Goal: Transaction & Acquisition: Purchase product/service

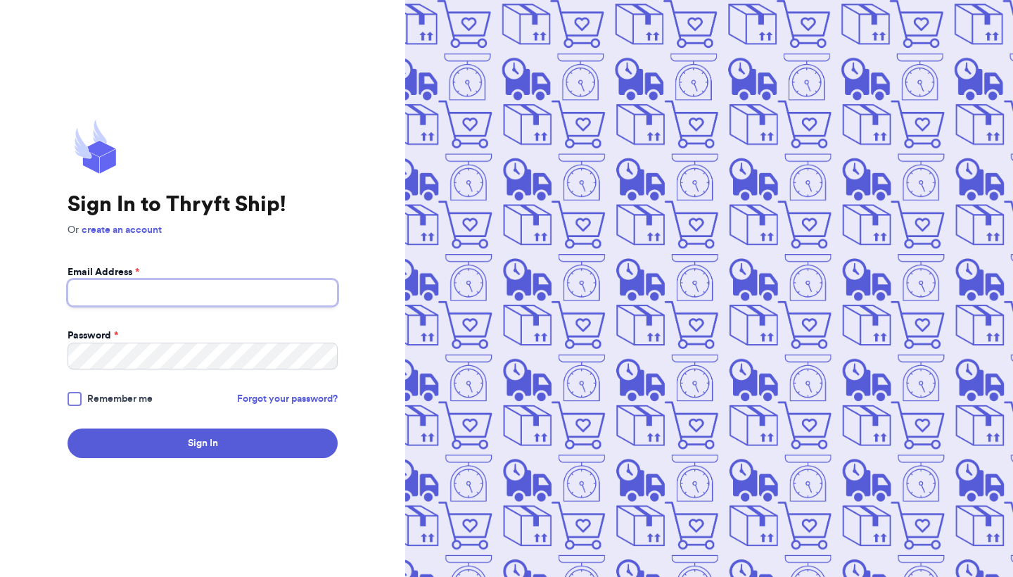
type input "[EMAIL_ADDRESS][DOMAIN_NAME]"
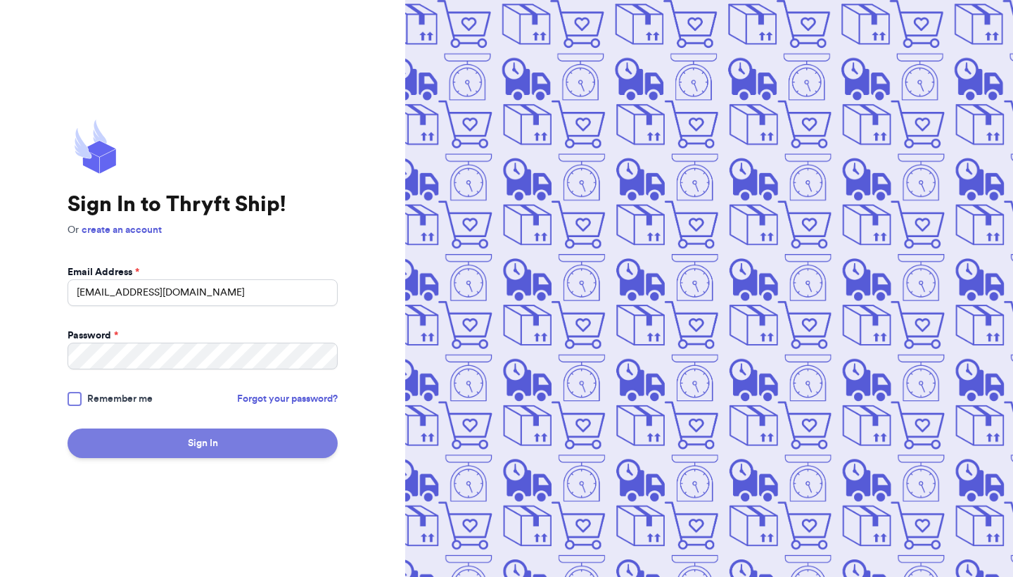
click at [188, 448] on button "Sign In" at bounding box center [203, 443] width 270 height 30
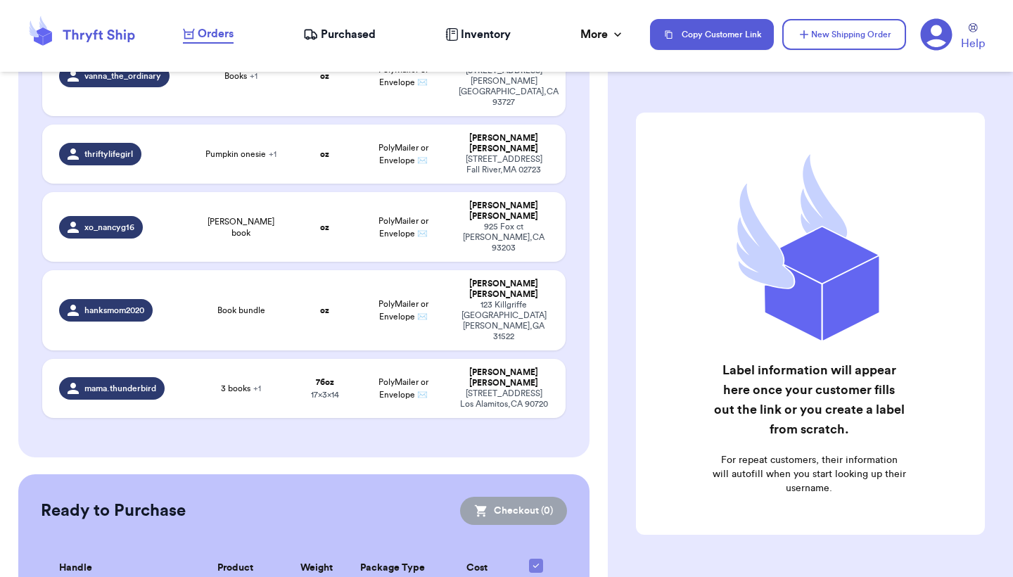
scroll to position [296, 0]
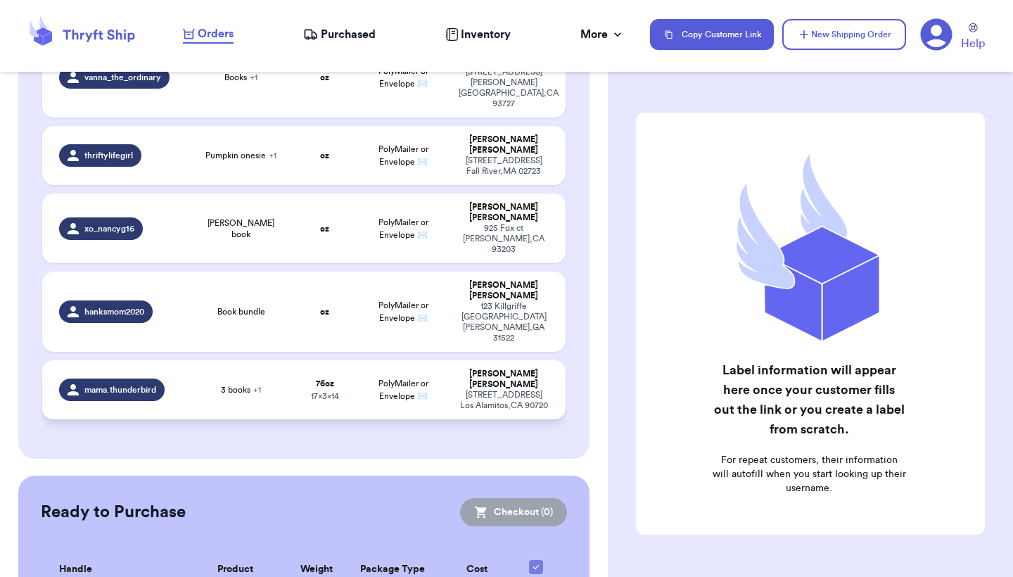
click at [362, 360] on td "PolyMailer or Envelope ✉️" at bounding box center [403, 389] width 94 height 59
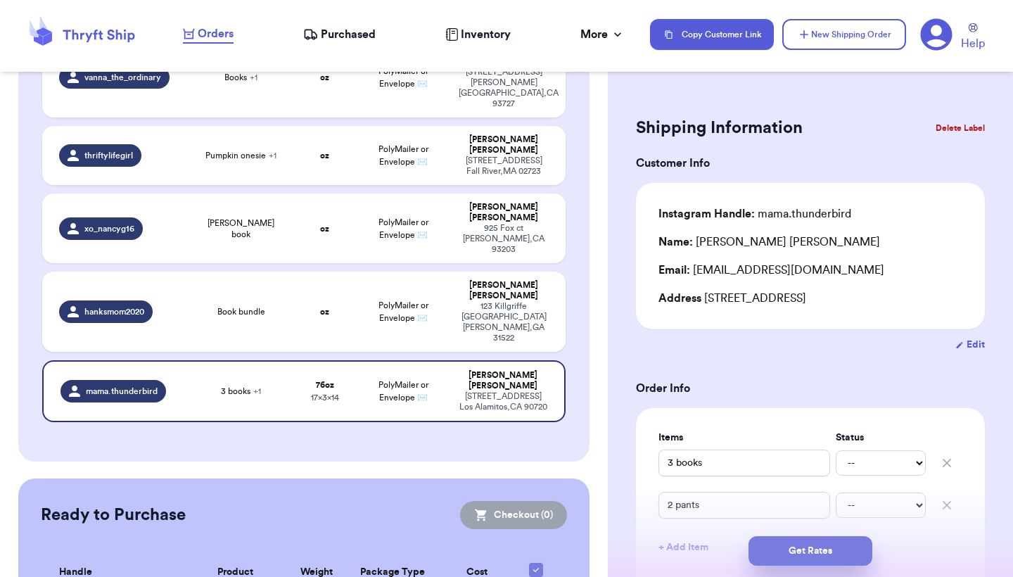
click at [819, 553] on button "Get Rates" at bounding box center [810, 551] width 124 height 30
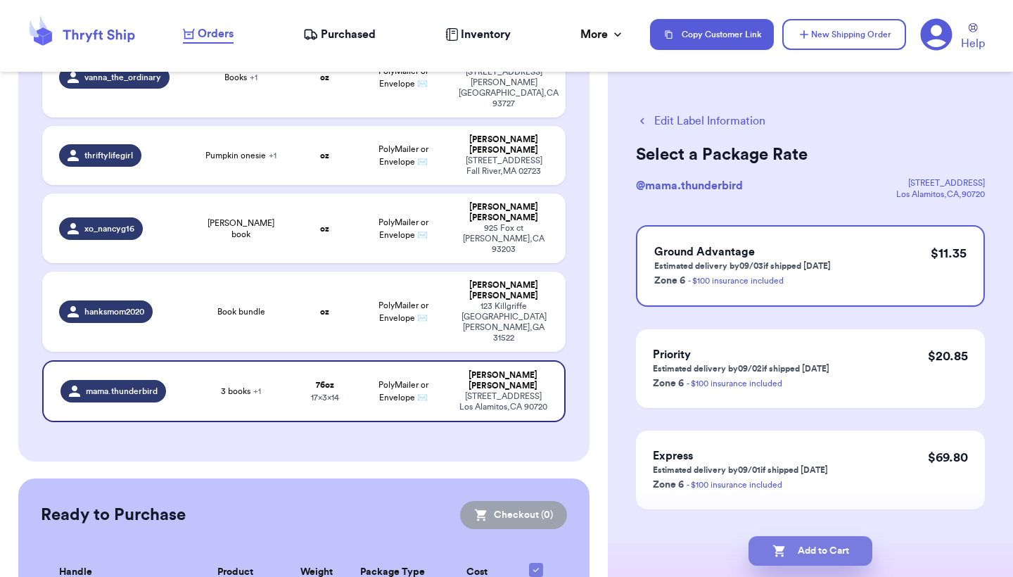
click at [843, 539] on button "Add to Cart" at bounding box center [810, 551] width 124 height 30
checkbox input "true"
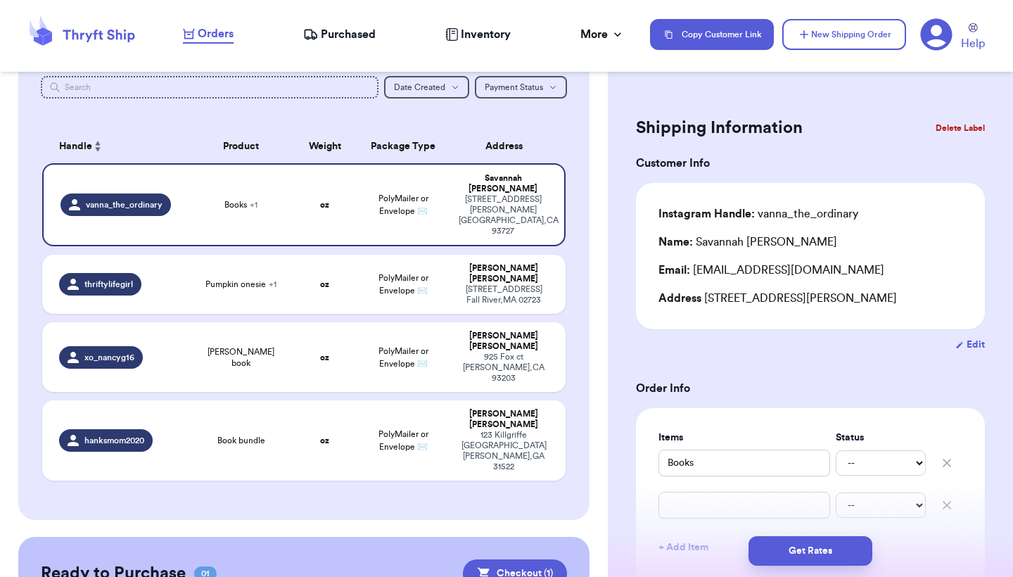
scroll to position [168, 0]
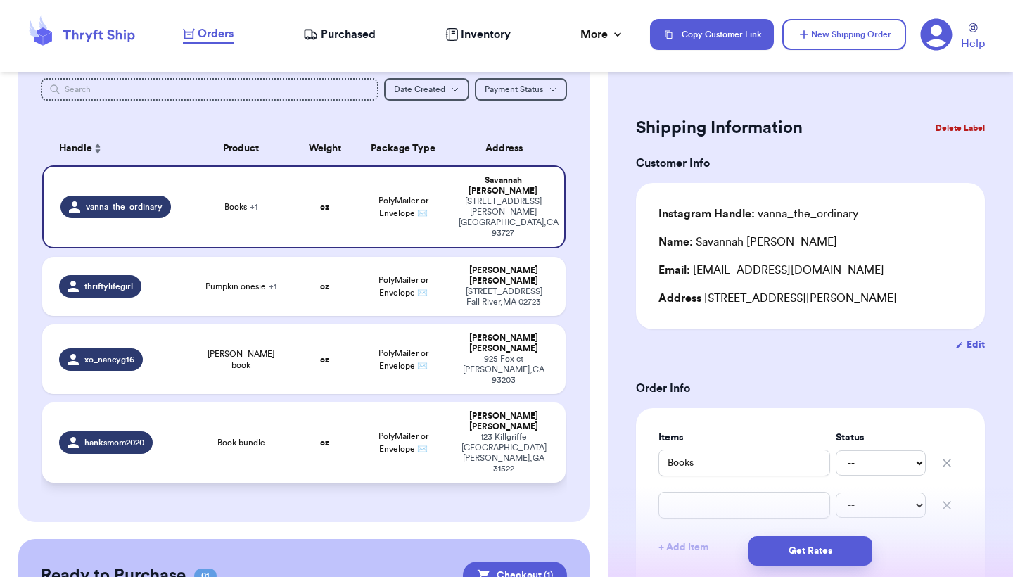
click at [508, 432] on div "[STREET_ADDRESS][PERSON_NAME]" at bounding box center [504, 453] width 90 height 42
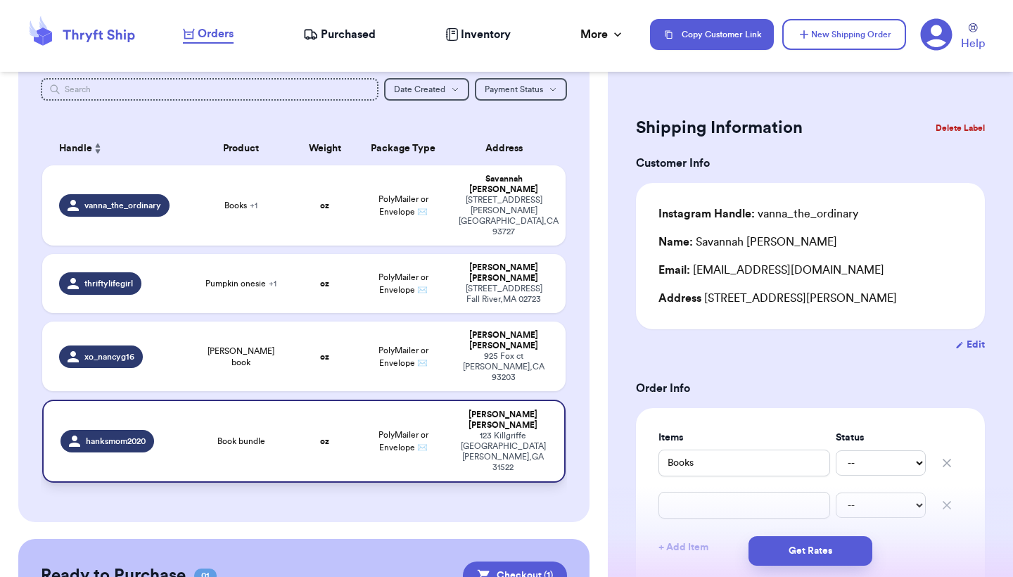
type input "Book bundle"
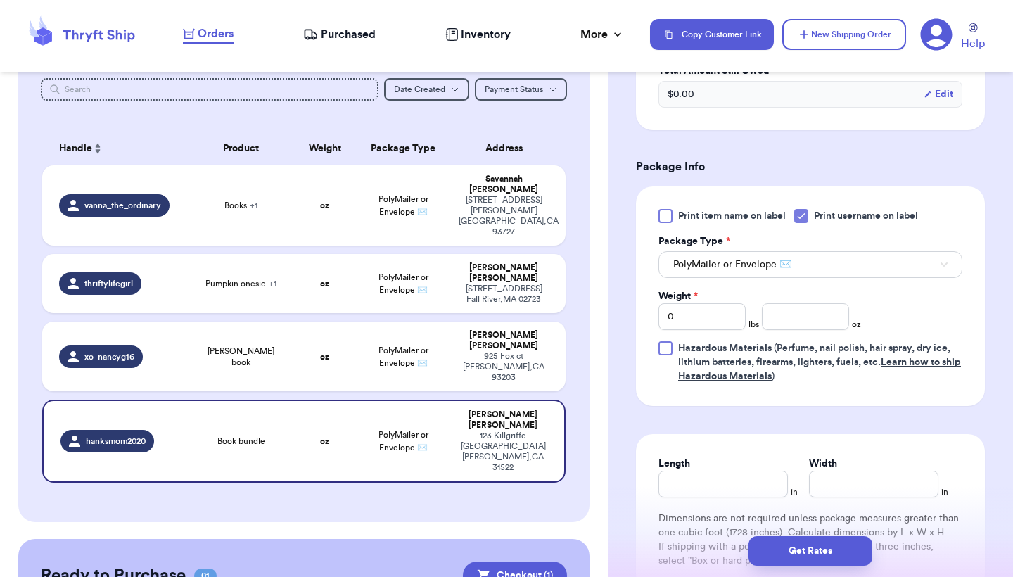
scroll to position [520, 0]
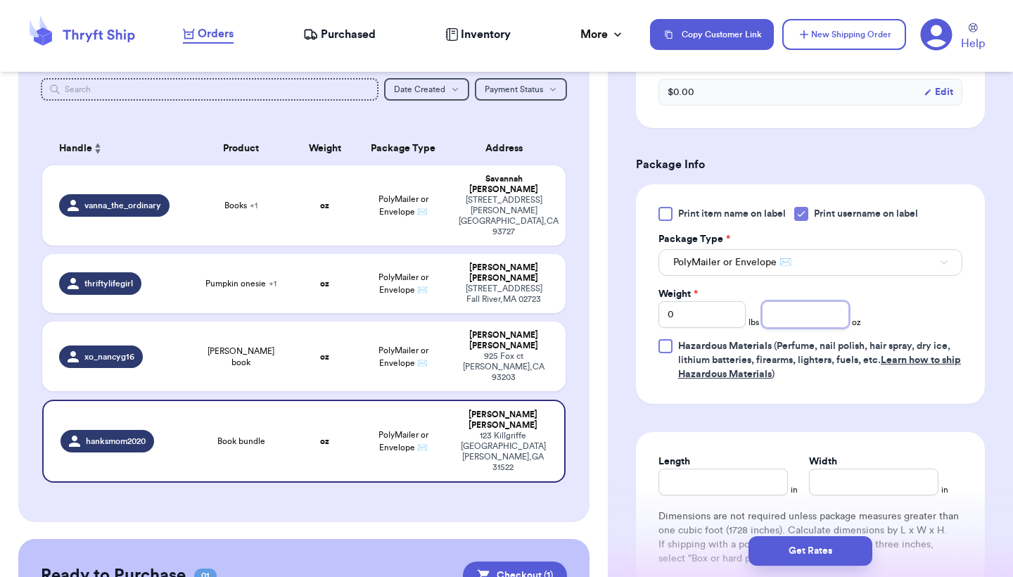
click at [826, 325] on input "number" at bounding box center [805, 314] width 87 height 27
type input "6"
click at [745, 473] on input "Length" at bounding box center [722, 481] width 129 height 27
type input "10"
click at [835, 487] on input "Width *" at bounding box center [873, 481] width 129 height 27
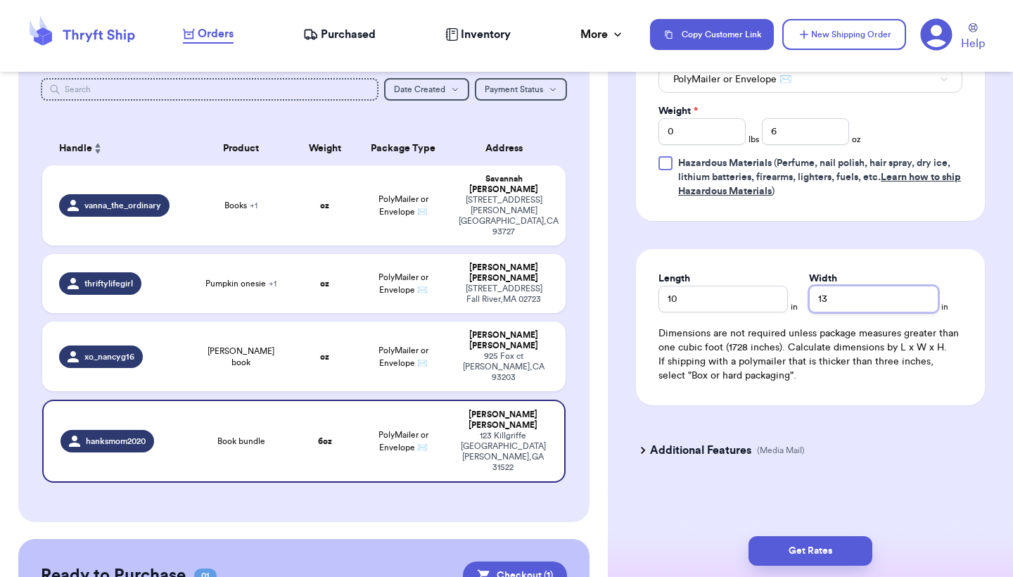
scroll to position [706, 0]
type input "13"
click at [678, 452] on h3 "Additional Features" at bounding box center [700, 450] width 101 height 17
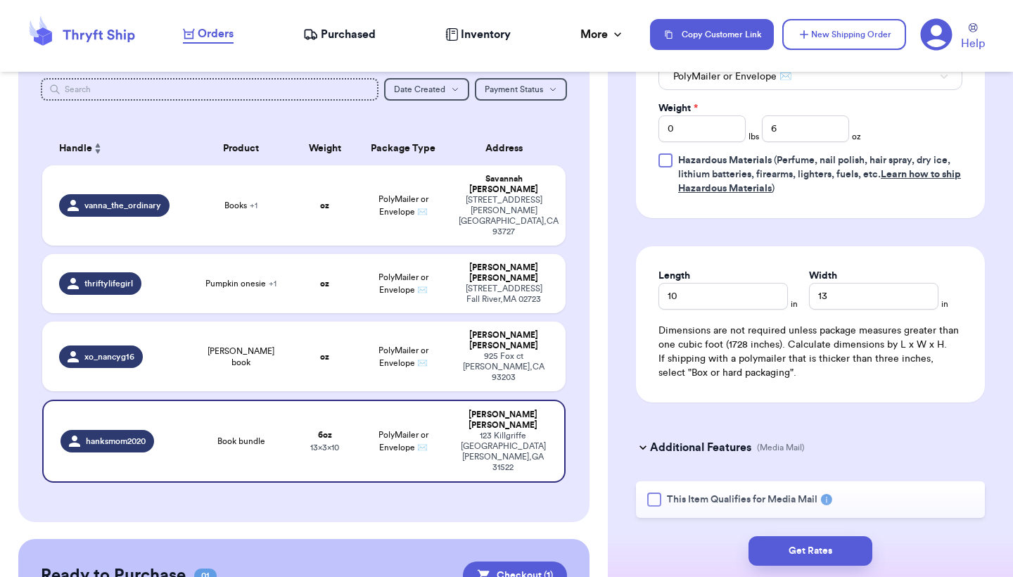
click at [652, 499] on div at bounding box center [654, 499] width 14 height 14
click at [0, 0] on input "This Item Qualifies for Media Mail" at bounding box center [0, 0] width 0 height 0
click at [812, 555] on button "Get Rates" at bounding box center [810, 551] width 124 height 30
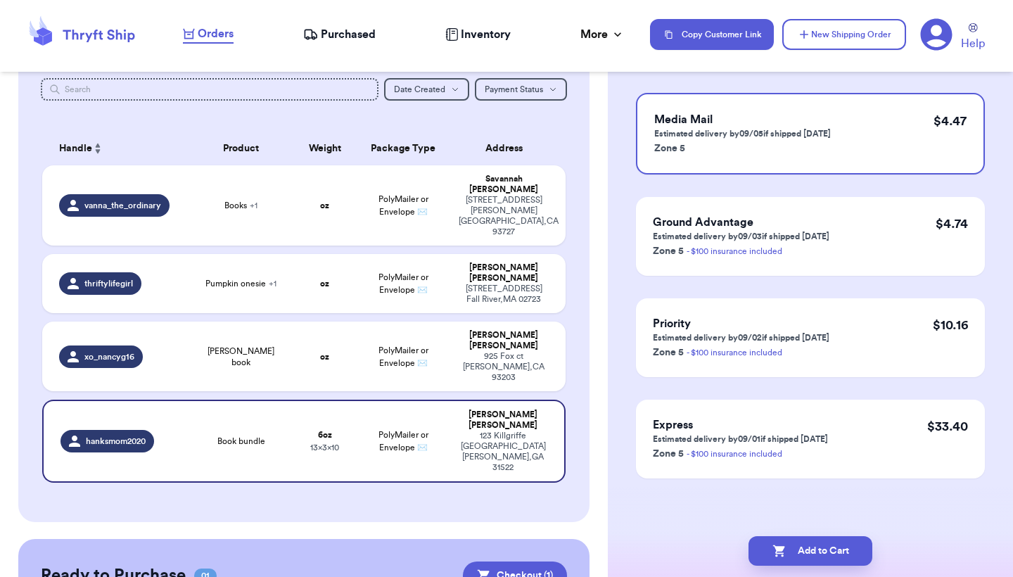
scroll to position [0, 0]
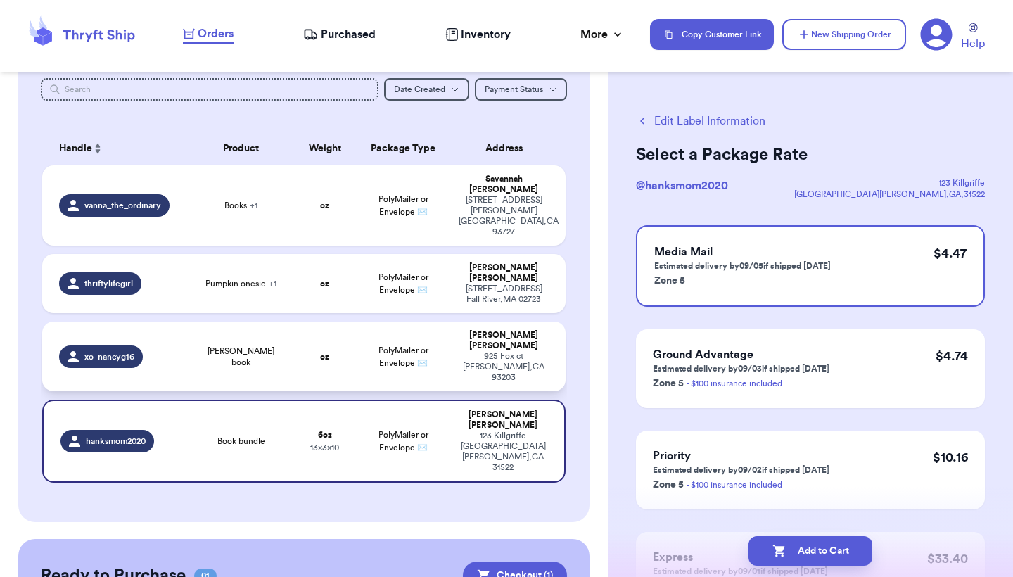
click at [492, 330] on div "[PERSON_NAME]" at bounding box center [504, 340] width 90 height 21
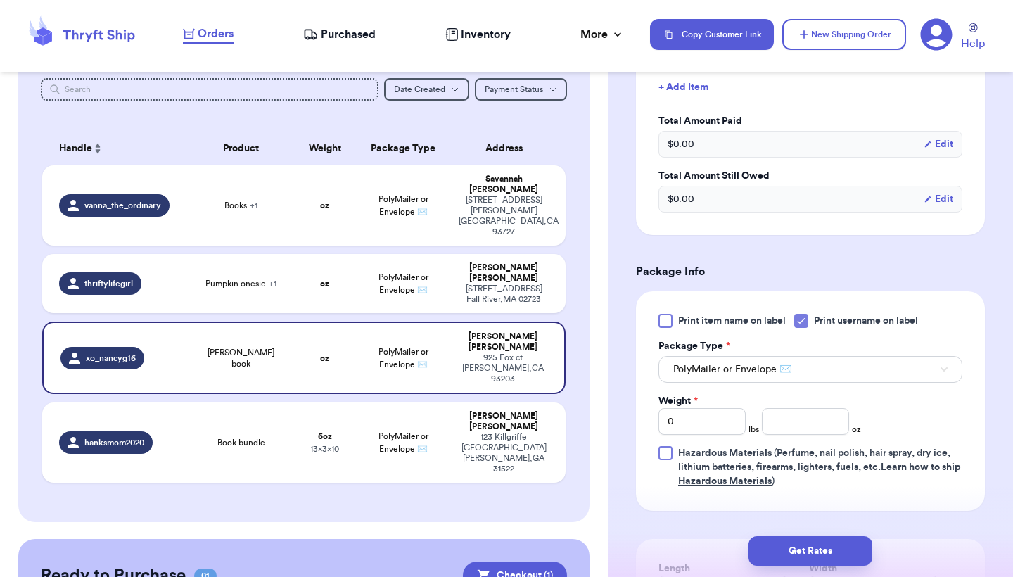
scroll to position [416, 0]
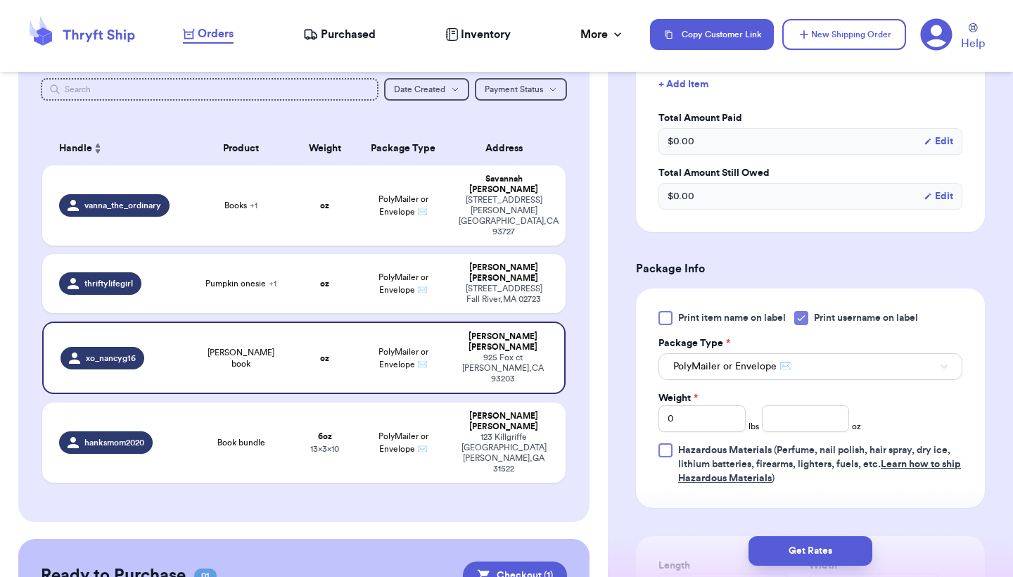
click at [665, 316] on div at bounding box center [665, 318] width 14 height 14
click at [0, 0] on input "Print item name on label" at bounding box center [0, 0] width 0 height 0
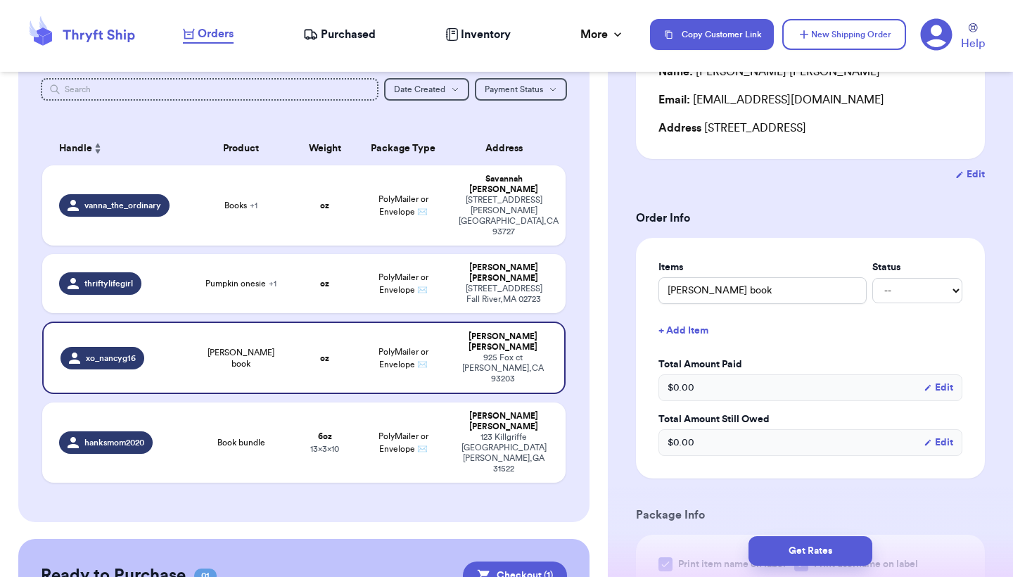
scroll to position [167, 0]
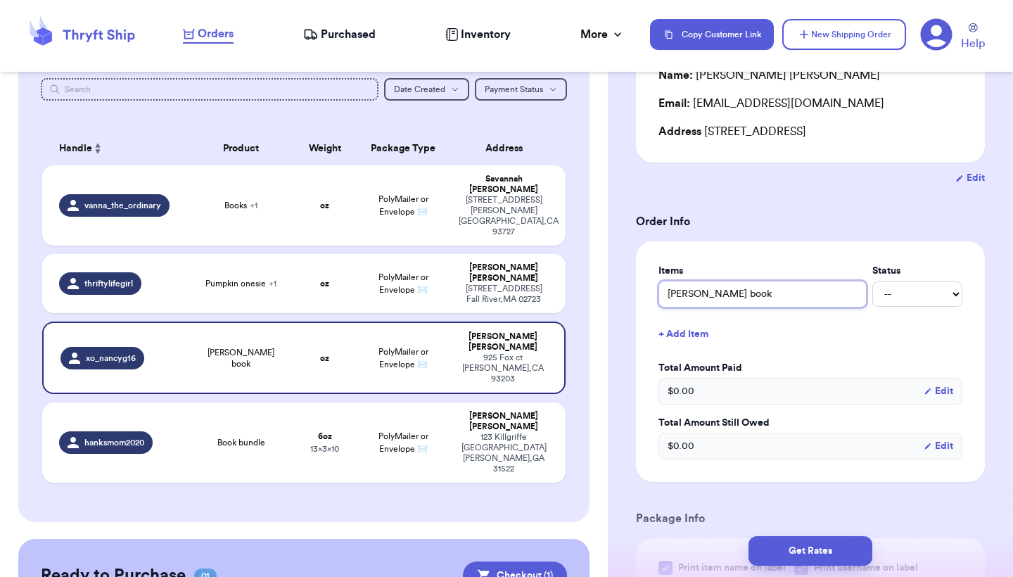
click at [741, 288] on input "[PERSON_NAME] book" at bounding box center [762, 294] width 208 height 27
click at [741, 295] on input "[PERSON_NAME] book" at bounding box center [762, 294] width 208 height 27
type input "[PERSON_NAME]"
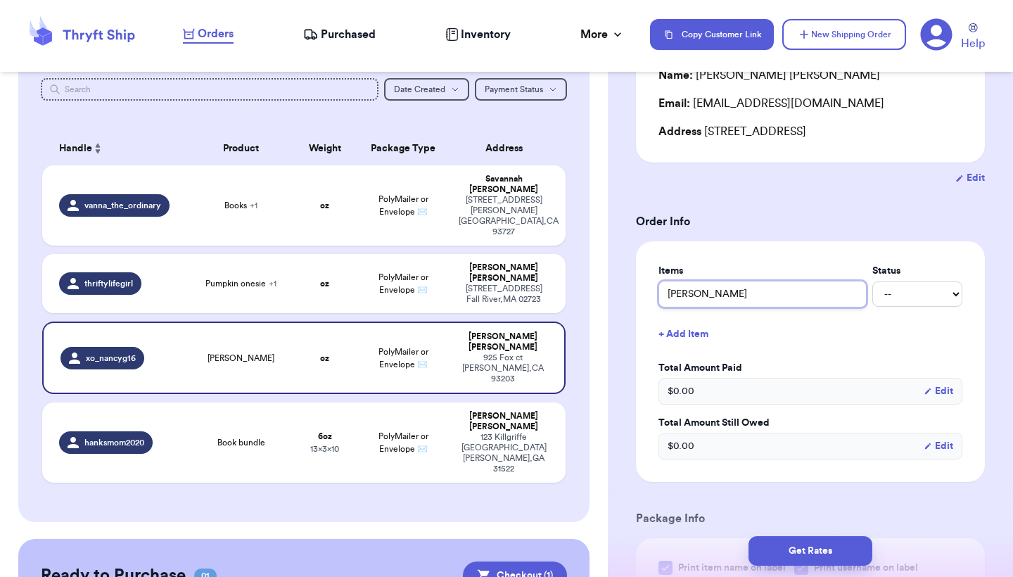
type input "[PERSON_NAME]"
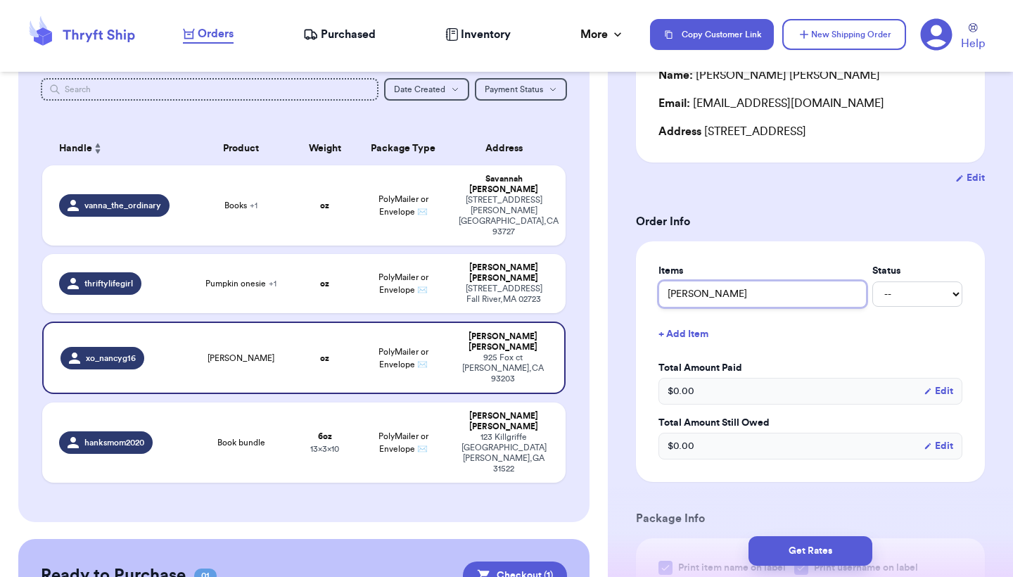
type input "[PERSON_NAME]"
type input "[PERSON_NAME] book"
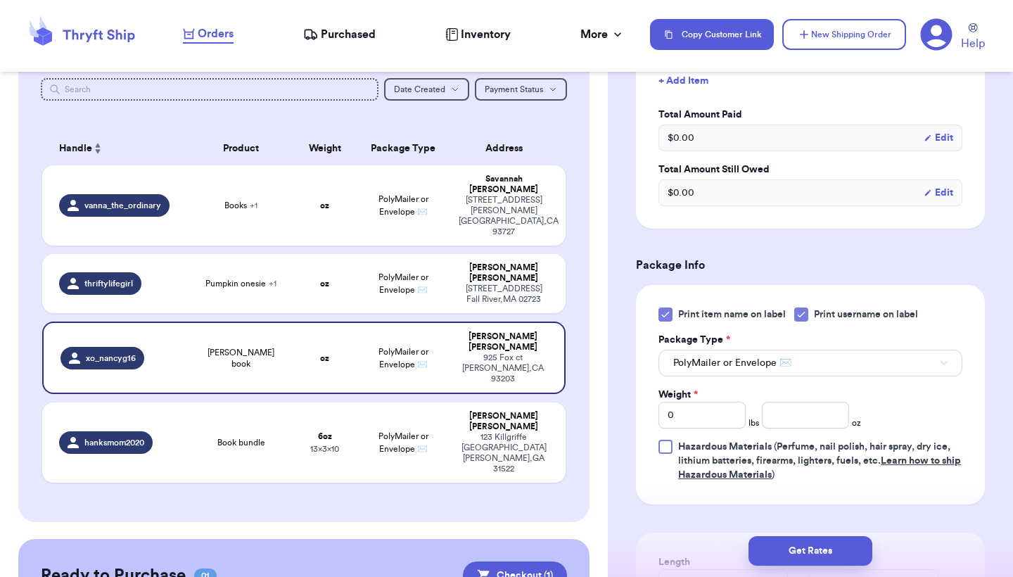
scroll to position [452, 0]
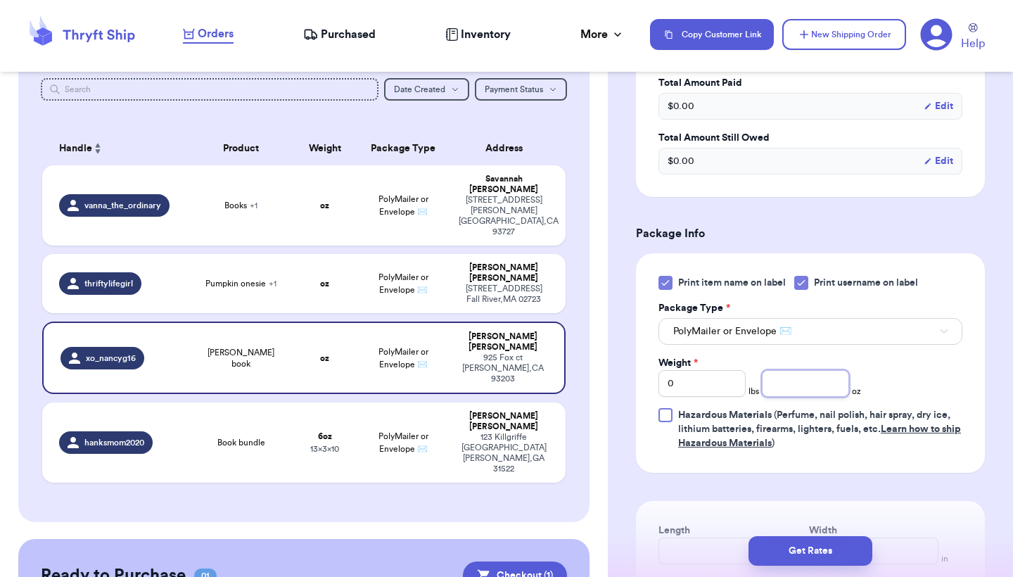
click at [798, 390] on input "number" at bounding box center [805, 383] width 87 height 27
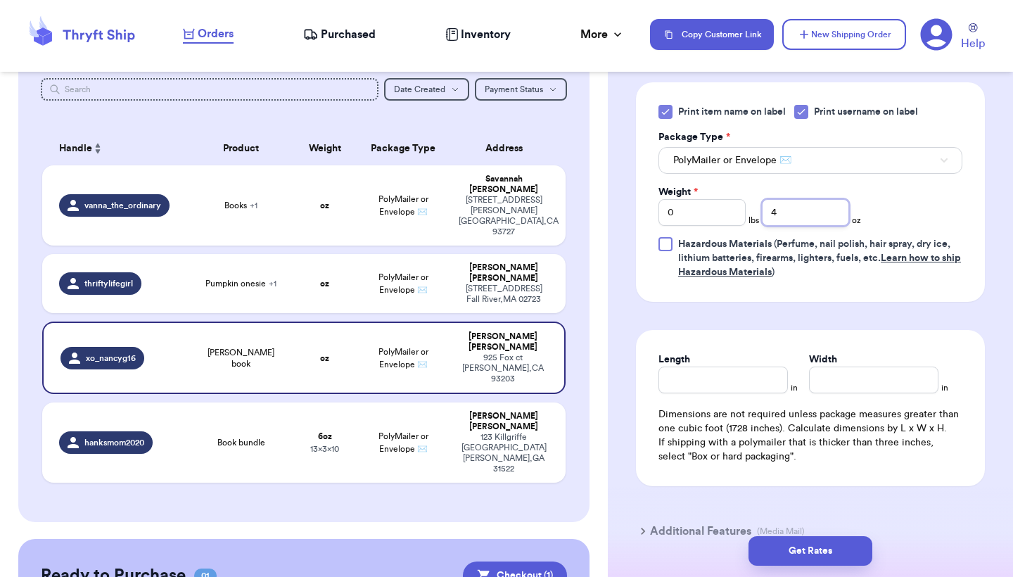
scroll to position [625, 0]
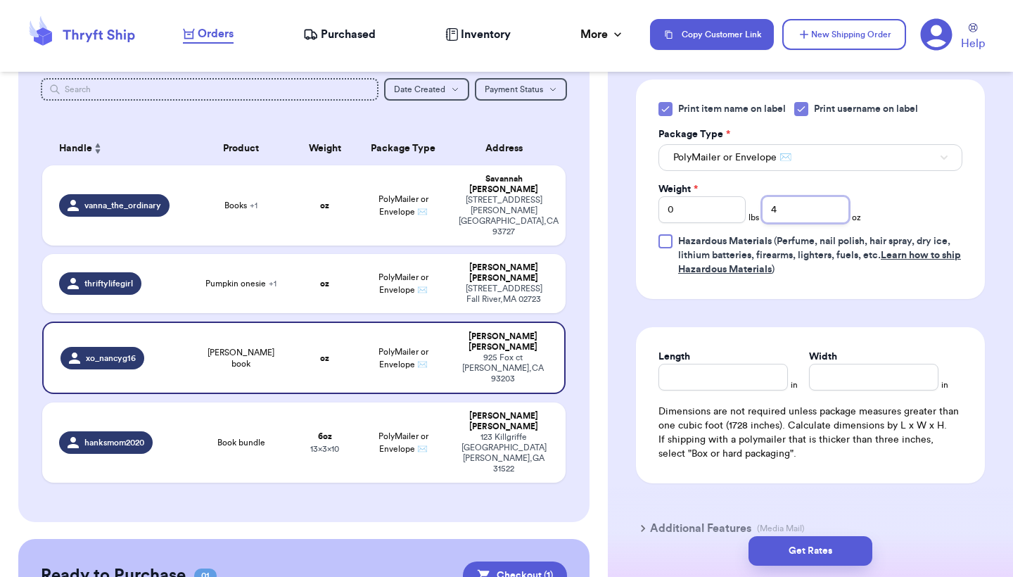
type input "4"
click at [730, 386] on input "Length" at bounding box center [722, 377] width 129 height 27
type input "10"
click at [830, 381] on input "Width *" at bounding box center [873, 377] width 129 height 27
type input "13"
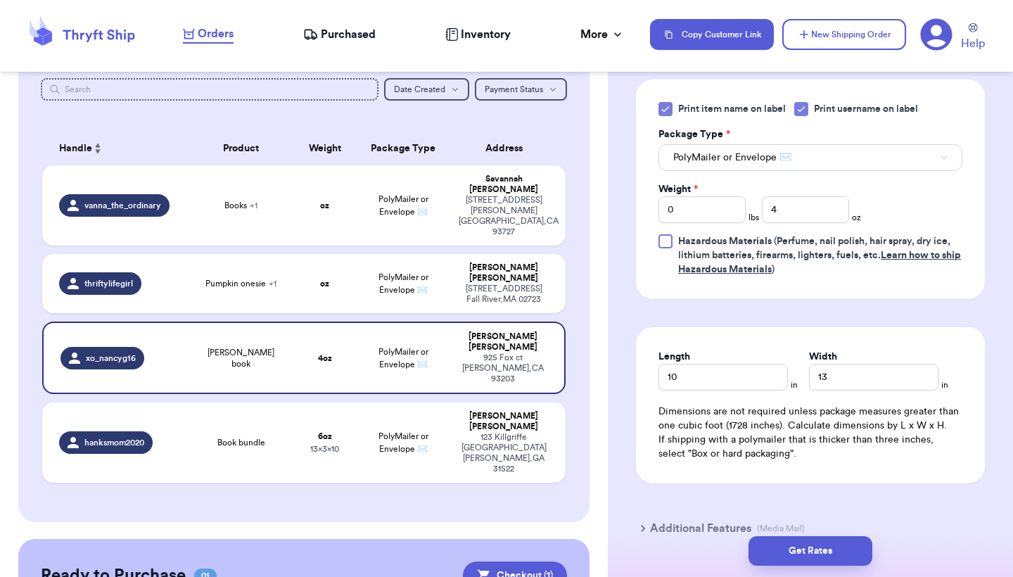
click at [701, 533] on div "Get Rates" at bounding box center [810, 551] width 405 height 52
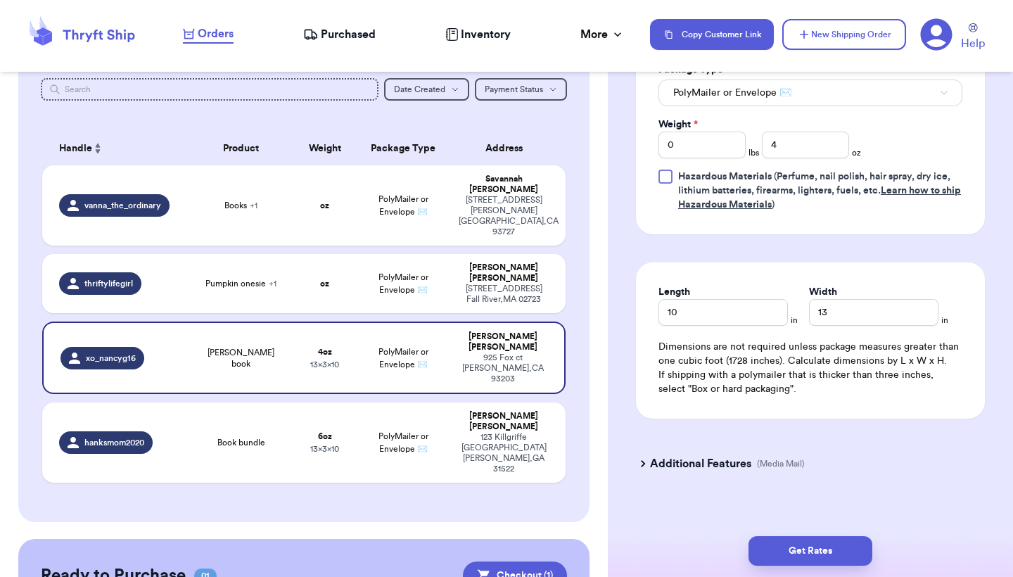
scroll to position [701, 0]
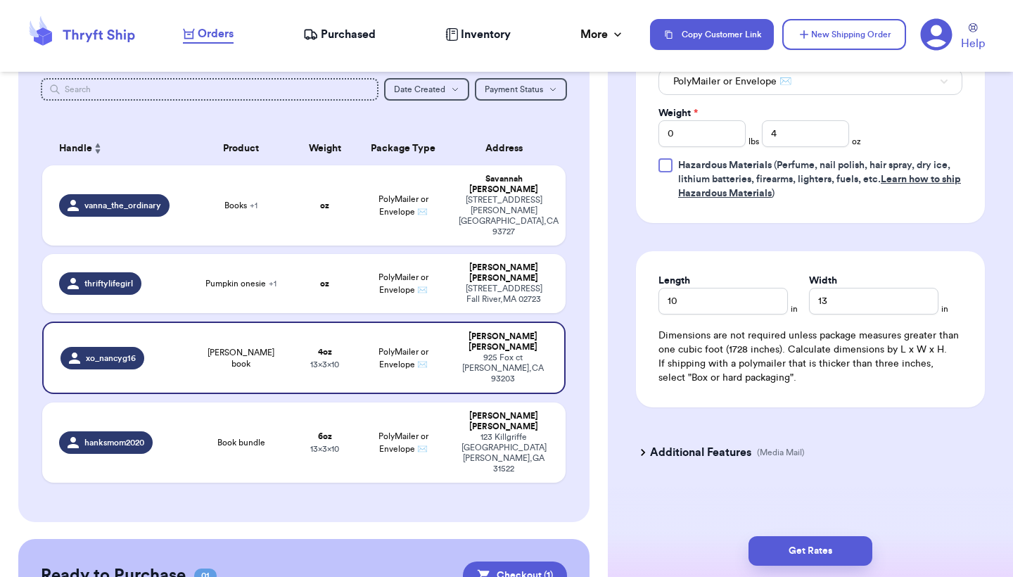
click at [713, 453] on h3 "Additional Features" at bounding box center [700, 452] width 101 height 17
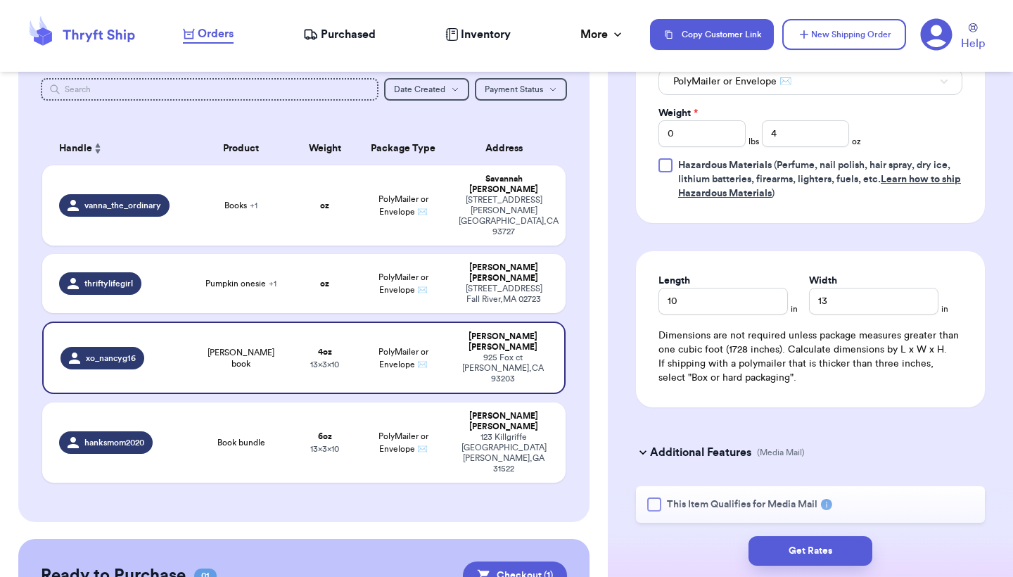
click at [736, 506] on span "This Item Qualifies for Media Mail" at bounding box center [742, 504] width 151 height 14
click at [0, 0] on input "This Item Qualifies for Media Mail" at bounding box center [0, 0] width 0 height 0
click at [805, 556] on button "Get Rates" at bounding box center [810, 551] width 124 height 30
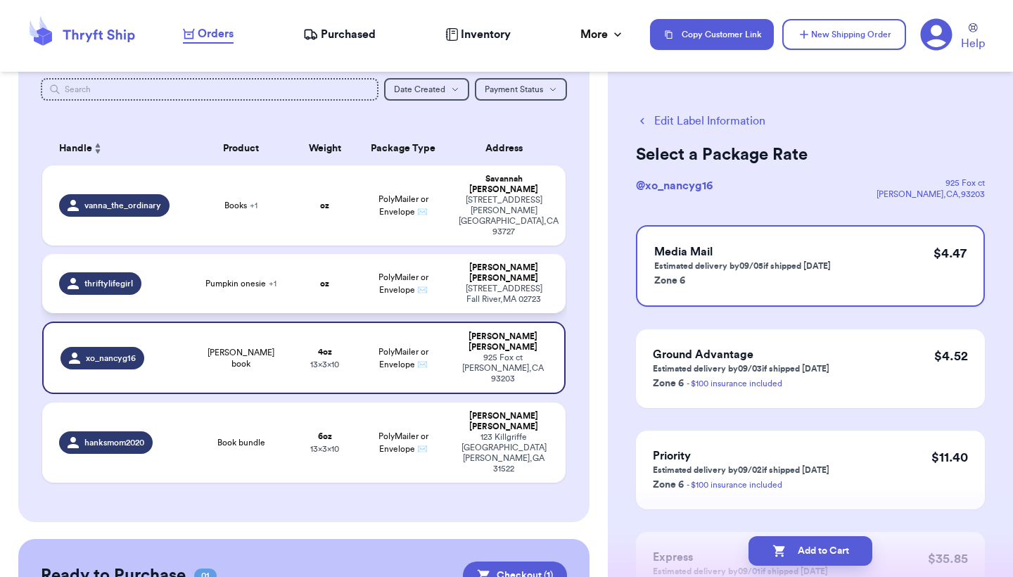
click at [458, 254] on td "[PERSON_NAME] [STREET_ADDRESS][PERSON_NAME]" at bounding box center [507, 283] width 115 height 59
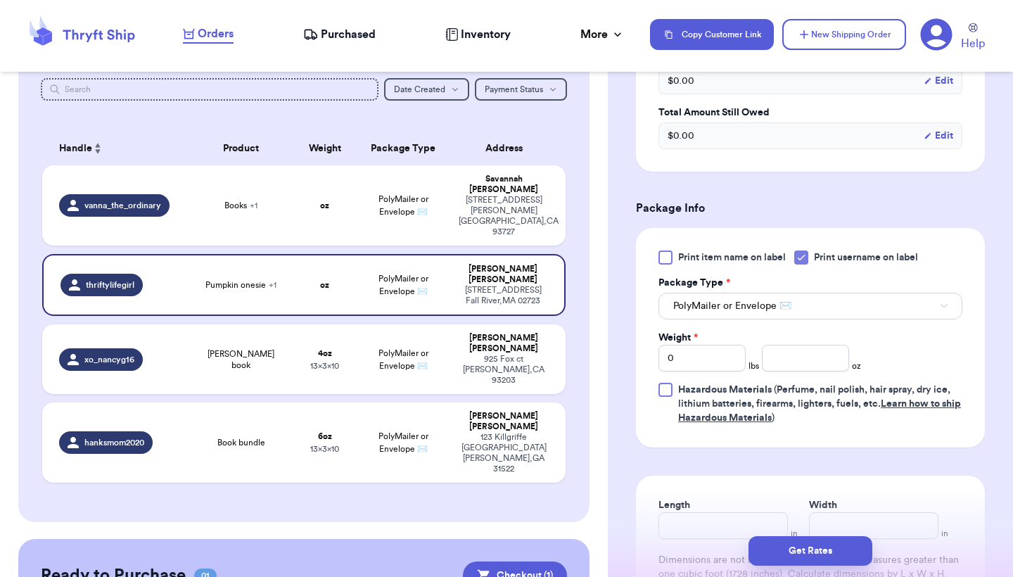
scroll to position [526, 0]
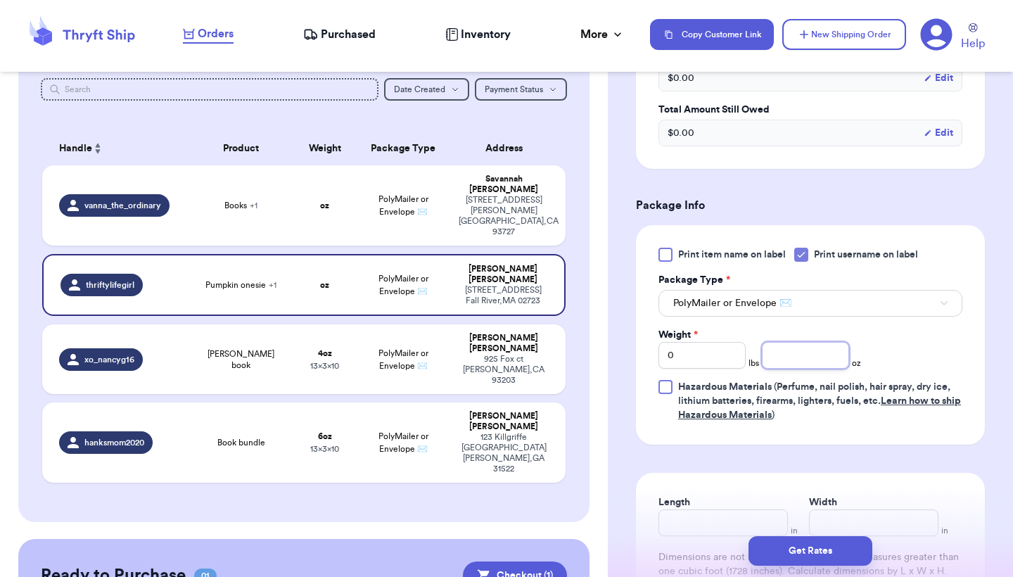
click at [823, 359] on input "number" at bounding box center [805, 355] width 87 height 27
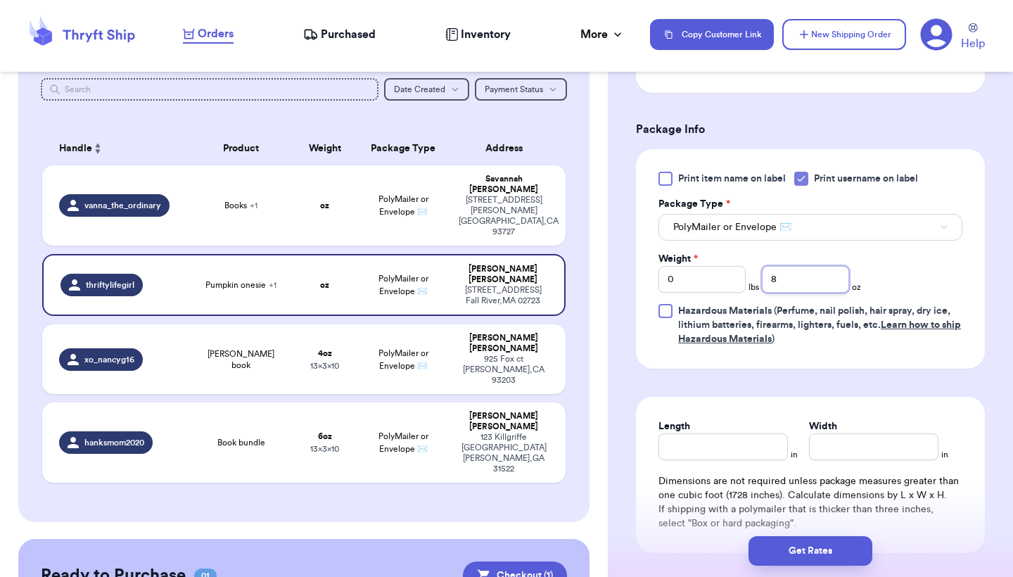
scroll to position [658, 0]
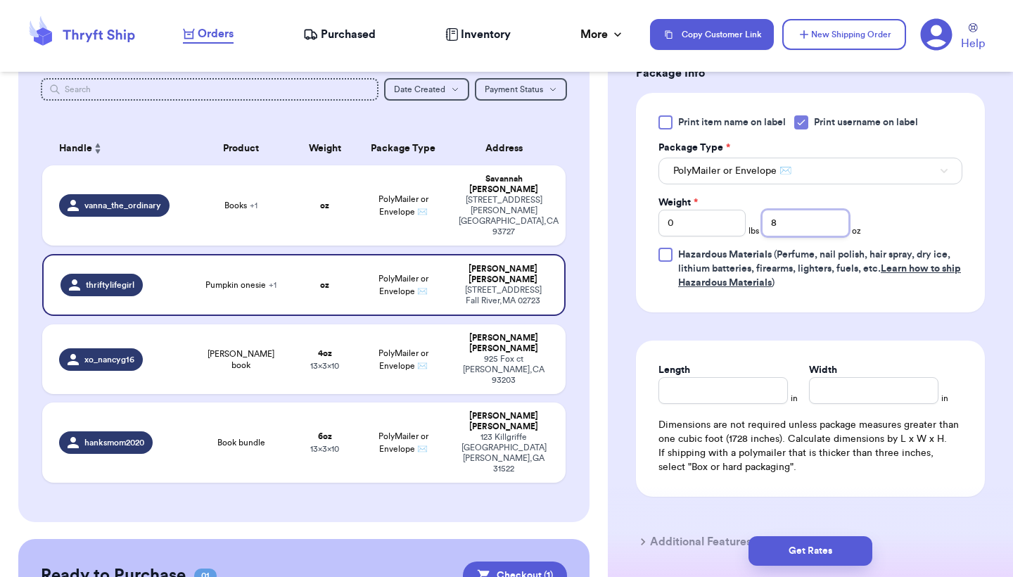
type input "8"
click at [716, 395] on input "Length" at bounding box center [722, 390] width 129 height 27
type input "10"
click at [827, 393] on input "Width *" at bounding box center [873, 390] width 129 height 27
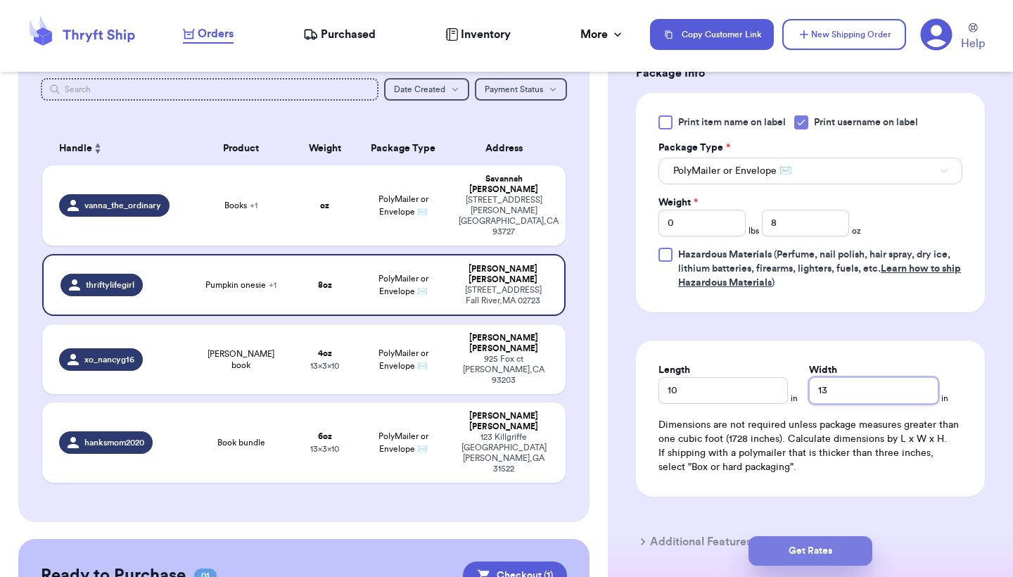
type input "13"
click at [814, 551] on button "Get Rates" at bounding box center [810, 551] width 124 height 30
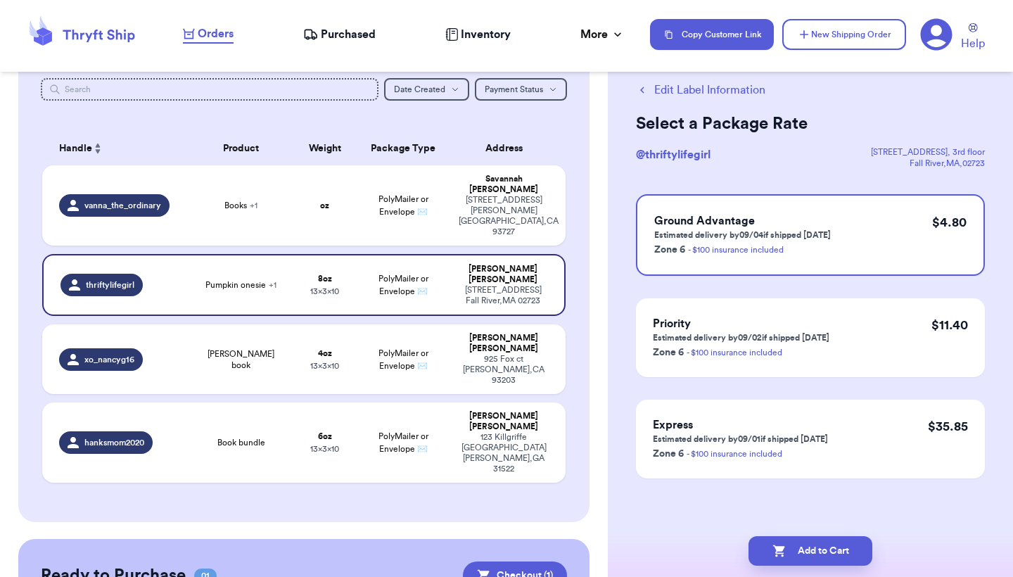
scroll to position [0, 0]
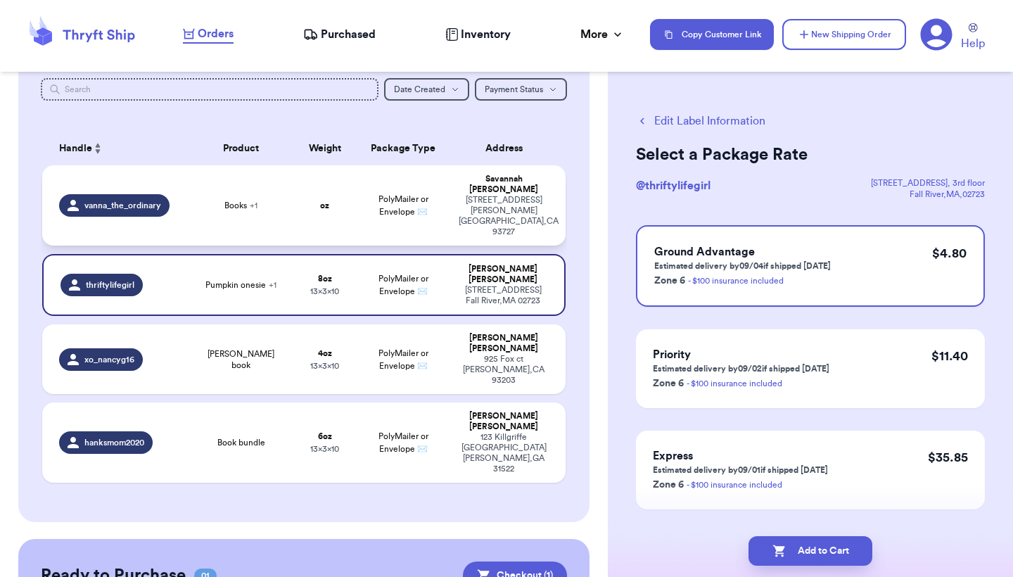
click at [459, 186] on div "[PERSON_NAME]" at bounding box center [504, 184] width 90 height 21
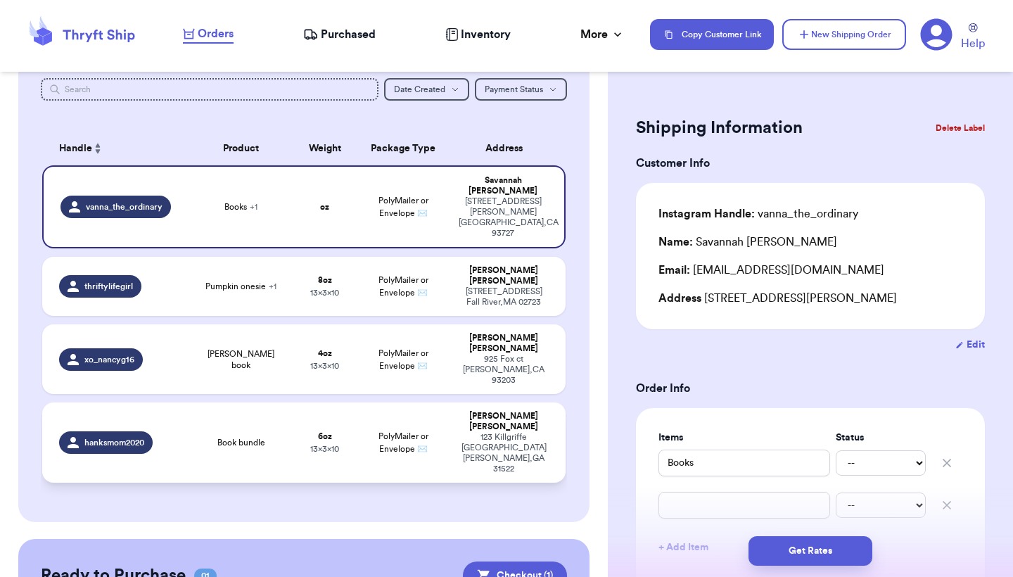
click at [508, 432] on div "[STREET_ADDRESS][PERSON_NAME]" at bounding box center [504, 453] width 90 height 42
type input "Book bundle"
type input "6"
type input "10"
type input "13"
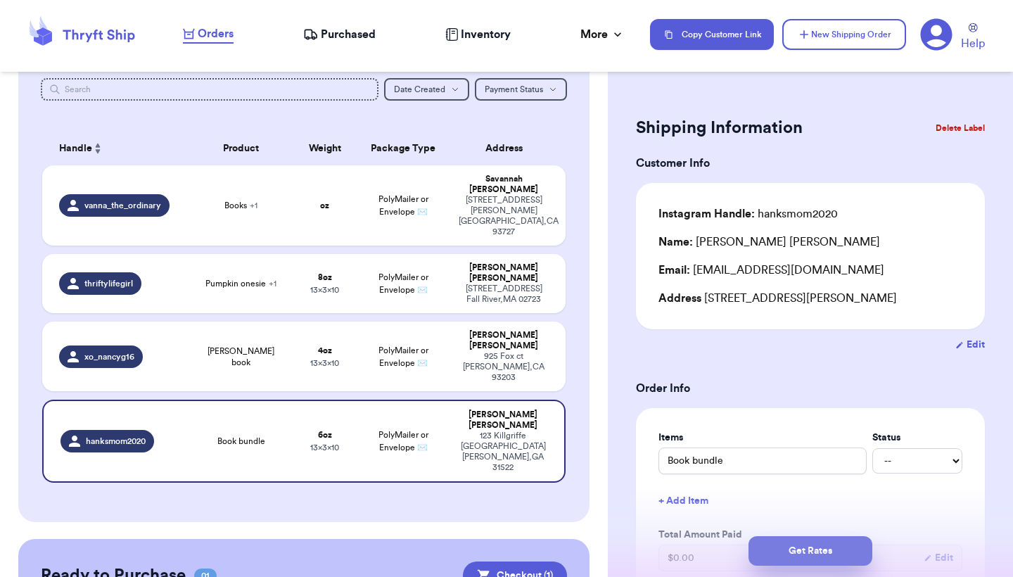
click at [798, 556] on button "Get Rates" at bounding box center [810, 551] width 124 height 30
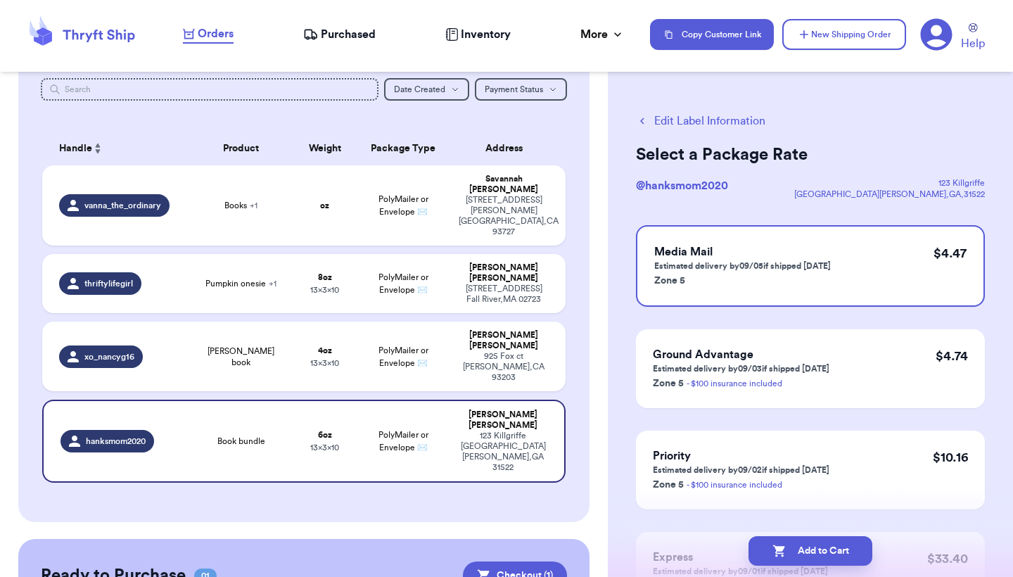
click at [798, 556] on button "Add to Cart" at bounding box center [810, 551] width 124 height 30
checkbox input "true"
